Goal: Find specific page/section: Find specific page/section

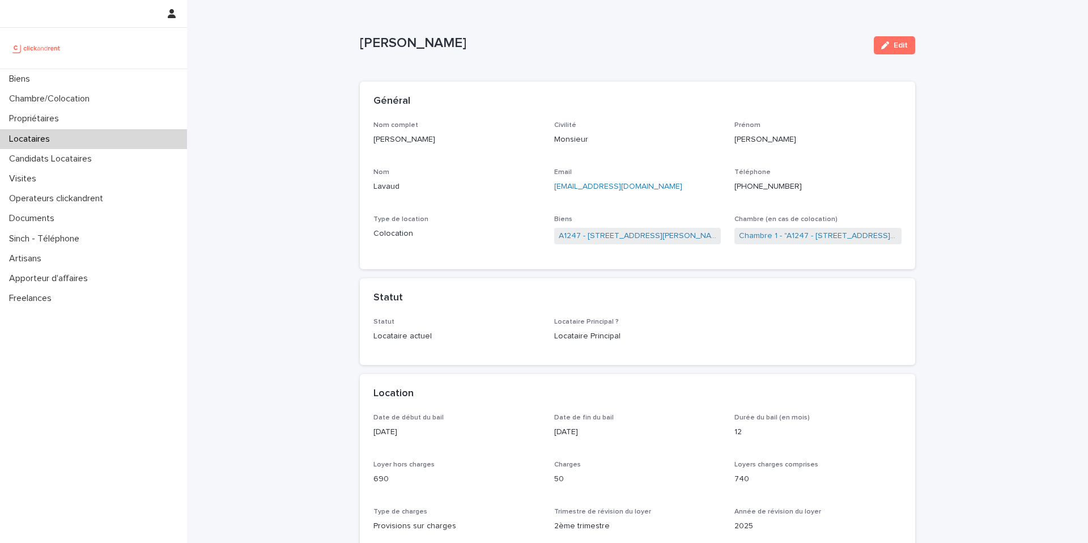
scroll to position [60, 0]
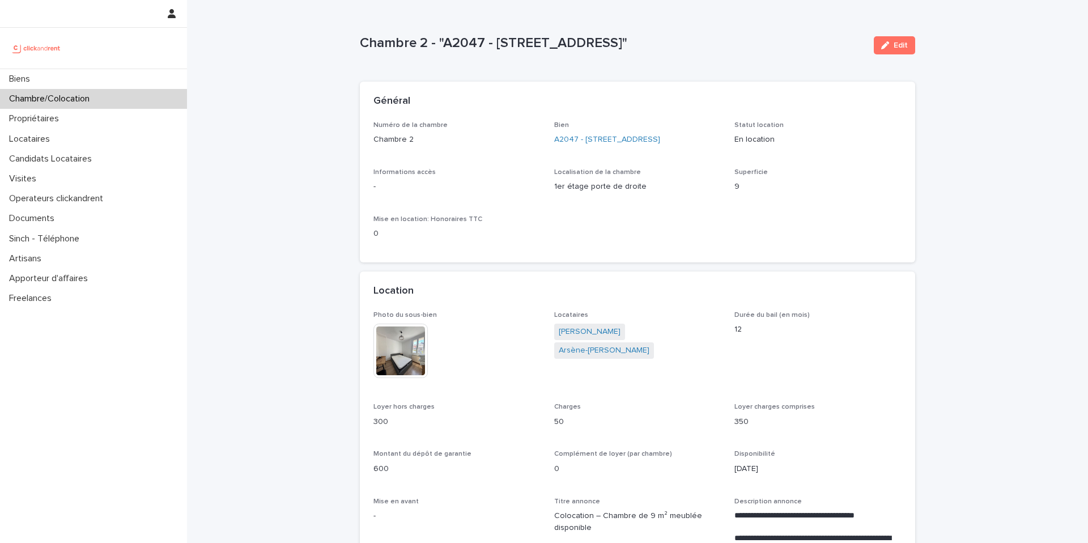
click at [99, 103] on p "Chambre/Colocation" at bounding box center [52, 99] width 94 height 11
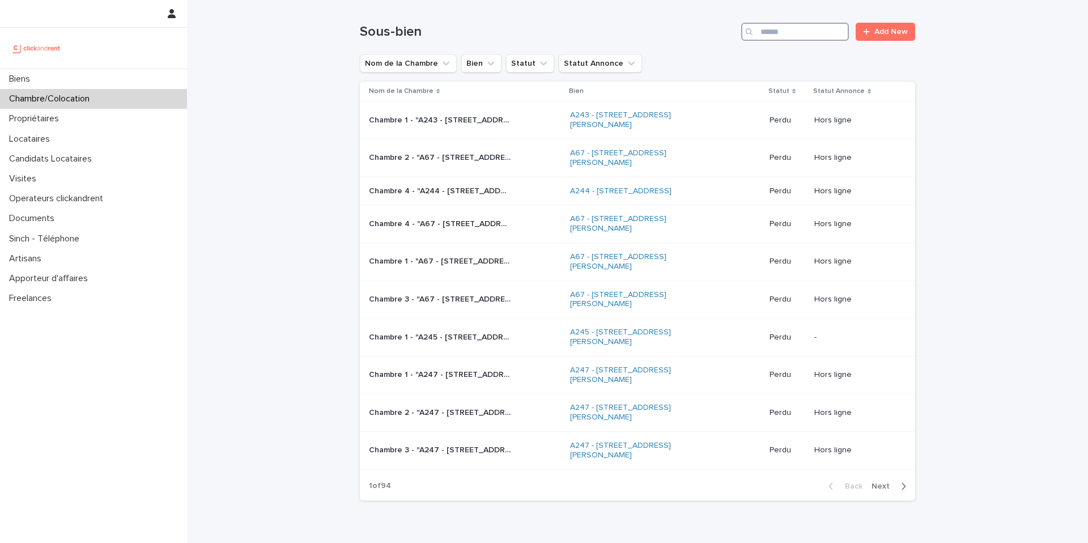
click at [787, 36] on input "Search" at bounding box center [795, 32] width 108 height 18
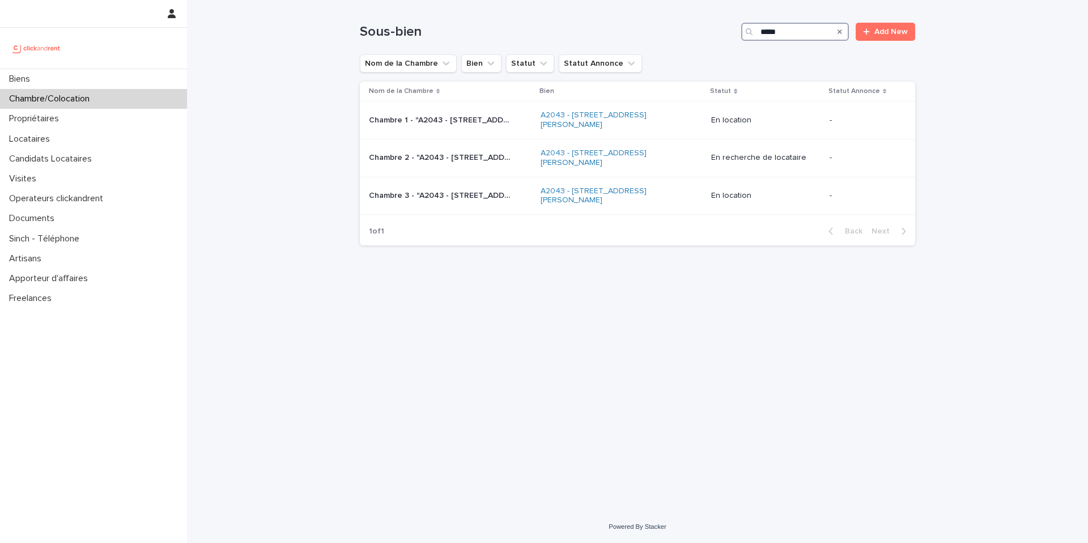
type input "*****"
